Goal: Task Accomplishment & Management: Manage account settings

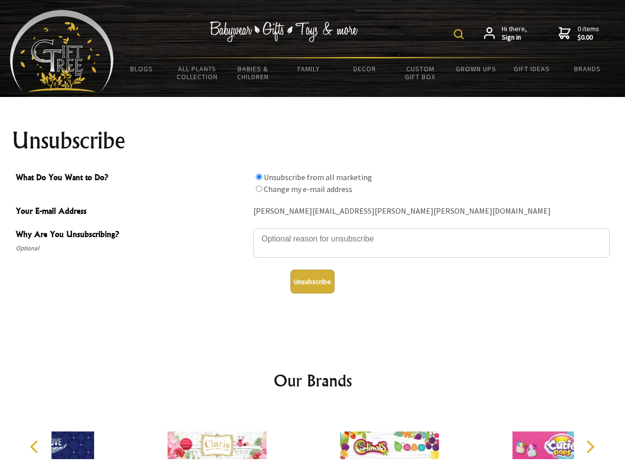
click at [460, 34] on img at bounding box center [459, 34] width 10 height 10
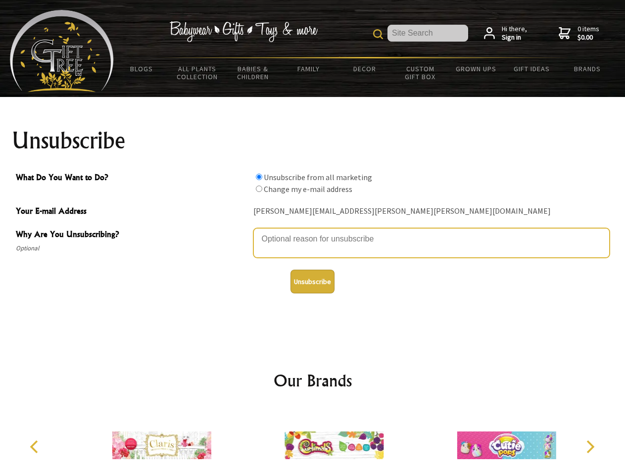
click at [313, 232] on textarea "Why Are You Unsubscribing?" at bounding box center [431, 243] width 356 height 30
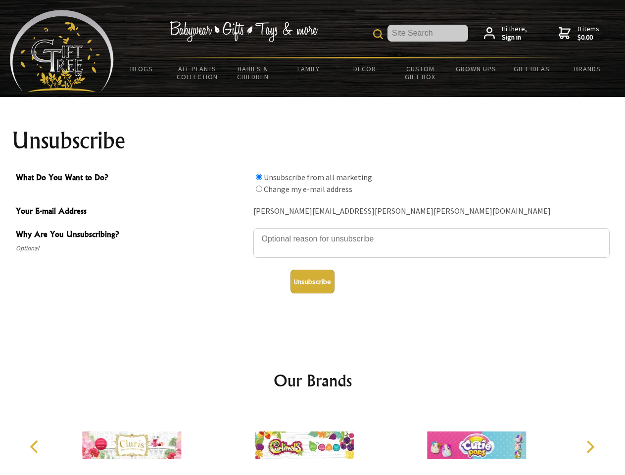
click at [259, 177] on input "What Do You Want to Do?" at bounding box center [259, 177] width 6 height 6
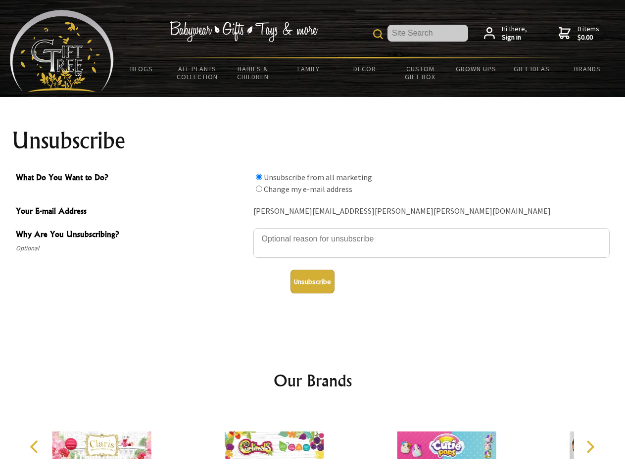
click at [259, 189] on input "What Do You Want to Do?" at bounding box center [259, 189] width 6 height 6
radio input "true"
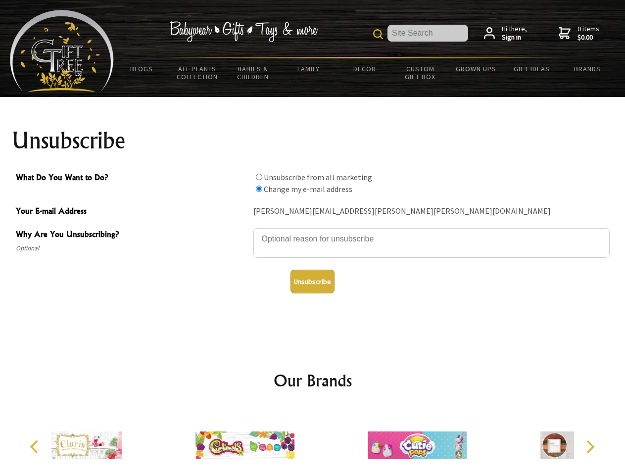
click at [312, 282] on button "Unsubscribe" at bounding box center [312, 282] width 44 height 24
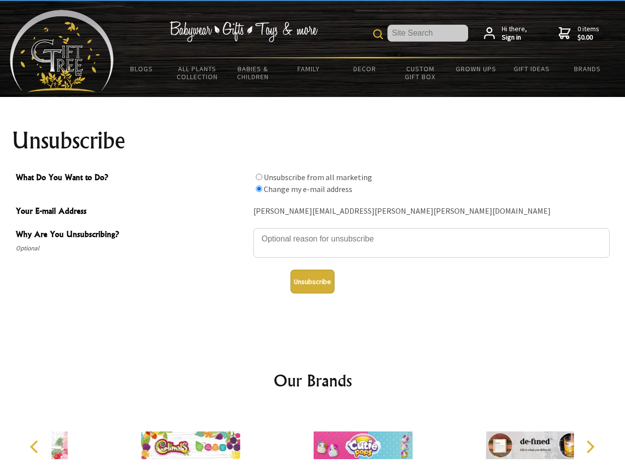
click at [313, 441] on div at bounding box center [363, 446] width 172 height 77
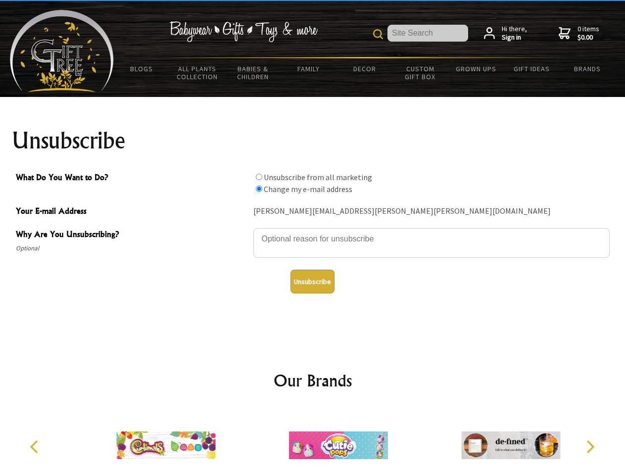
click at [36, 447] on icon "Previous" at bounding box center [35, 446] width 13 height 13
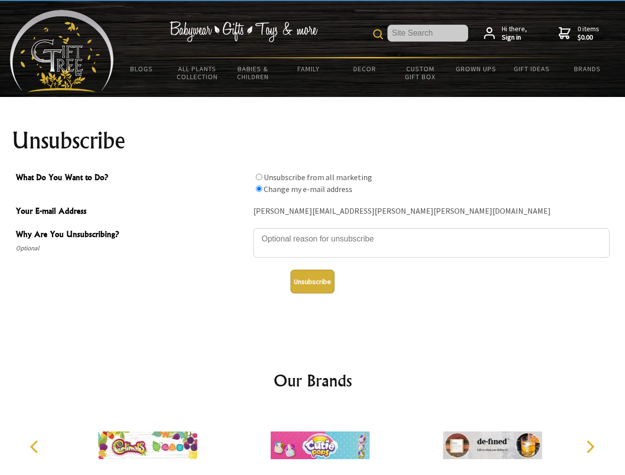
click at [590, 447] on icon "Next" at bounding box center [589, 446] width 13 height 13
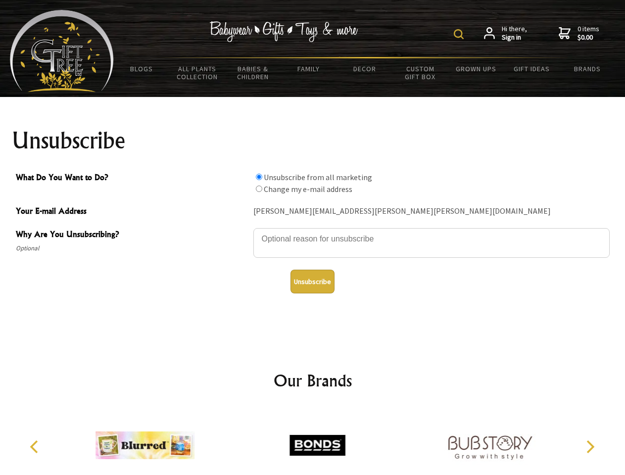
click at [460, 34] on img at bounding box center [459, 34] width 10 height 10
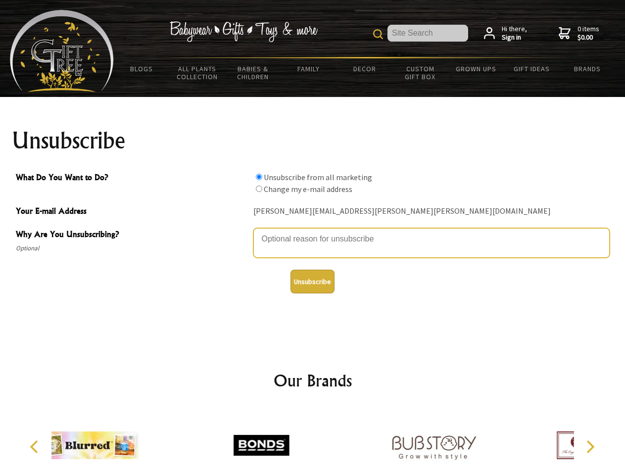
click at [313, 232] on textarea "Why Are You Unsubscribing?" at bounding box center [431, 243] width 356 height 30
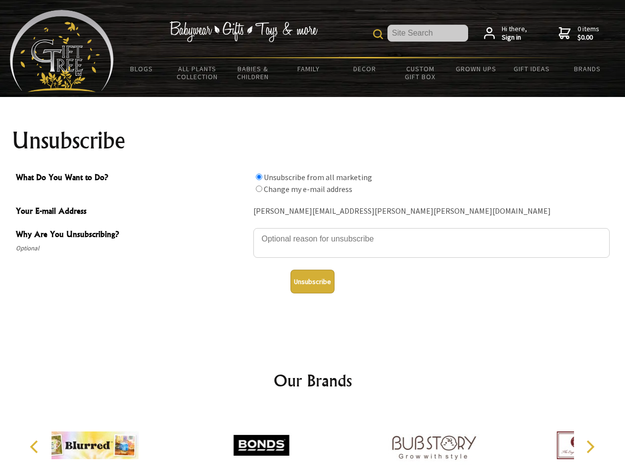
click at [259, 177] on input "What Do You Want to Do?" at bounding box center [259, 177] width 6 height 6
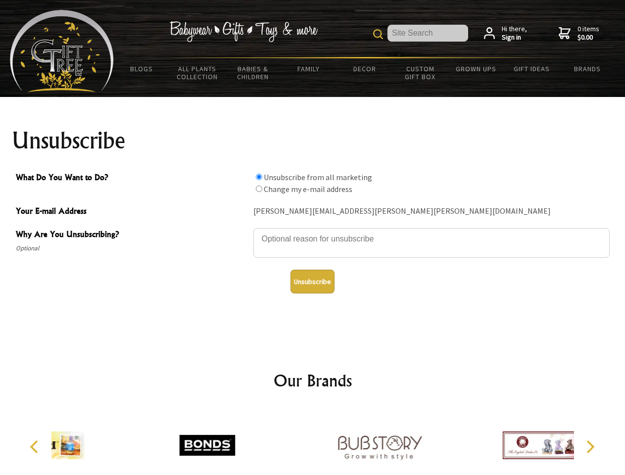
click at [259, 189] on input "What Do You Want to Do?" at bounding box center [259, 189] width 6 height 6
radio input "true"
click at [312, 282] on button "Unsubscribe" at bounding box center [312, 282] width 44 height 24
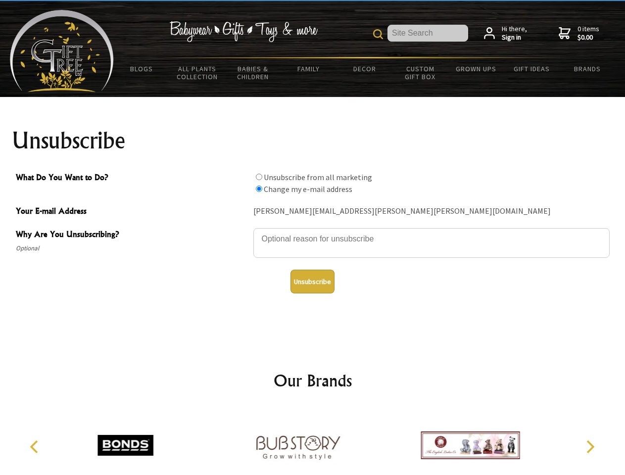
click at [313, 441] on img at bounding box center [297, 445] width 99 height 74
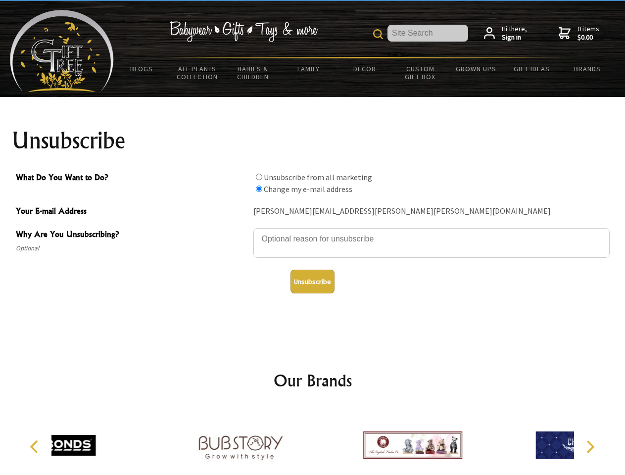
click at [36, 447] on icon "Previous" at bounding box center [35, 446] width 13 height 13
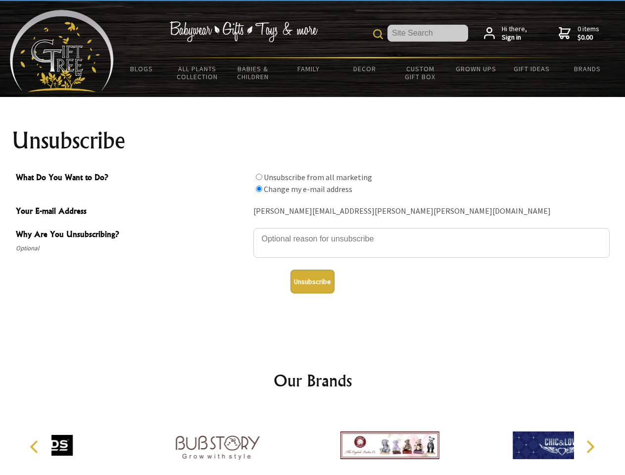
click at [590, 447] on icon "Next" at bounding box center [589, 446] width 13 height 13
